Goal: Navigation & Orientation: Find specific page/section

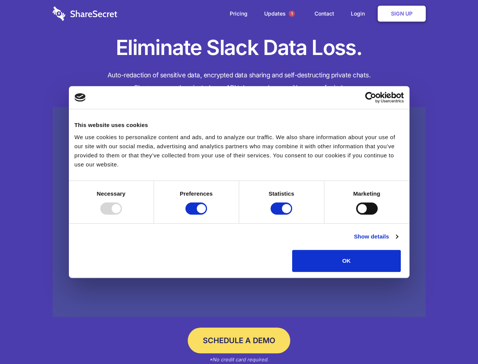
click at [122, 214] on div at bounding box center [111, 208] width 22 height 12
click at [207, 214] on input "Preferences" at bounding box center [197, 208] width 22 height 12
checkbox input "false"
click at [282, 214] on input "Statistics" at bounding box center [282, 208] width 22 height 12
checkbox input "false"
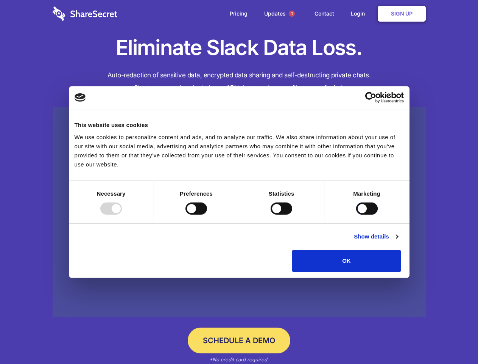
click at [356, 214] on input "Marketing" at bounding box center [367, 208] width 22 height 12
checkbox input "true"
click at [398, 241] on link "Show details" at bounding box center [376, 236] width 44 height 9
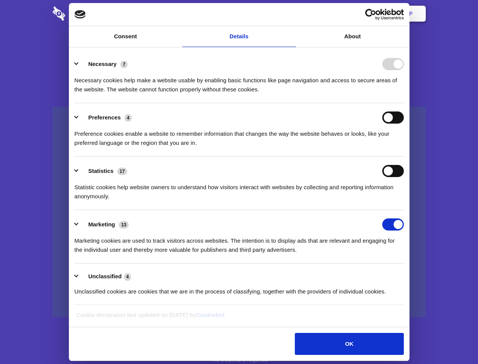
click at [404, 94] on div "Necessary 7 Necessary cookies help make a website usable by enabling basic func…" at bounding box center [239, 76] width 329 height 36
click at [292, 14] on span "1" at bounding box center [292, 14] width 6 height 6
